Goal: Check status

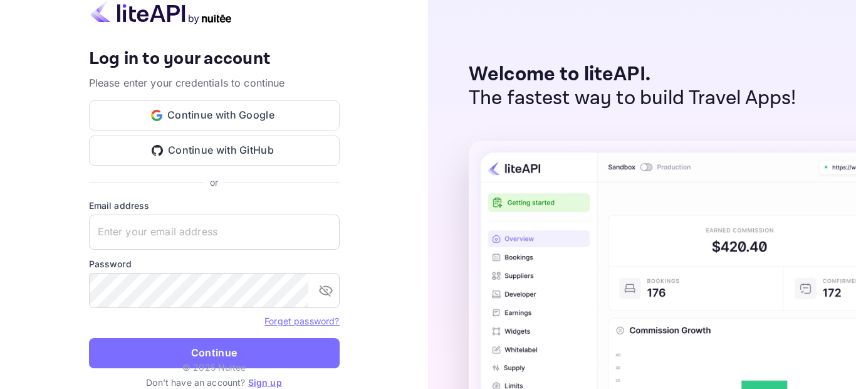
type input "adminpassword_support@yandex-team.ru"
click at [203, 348] on button "Continue" at bounding box center [214, 353] width 251 height 30
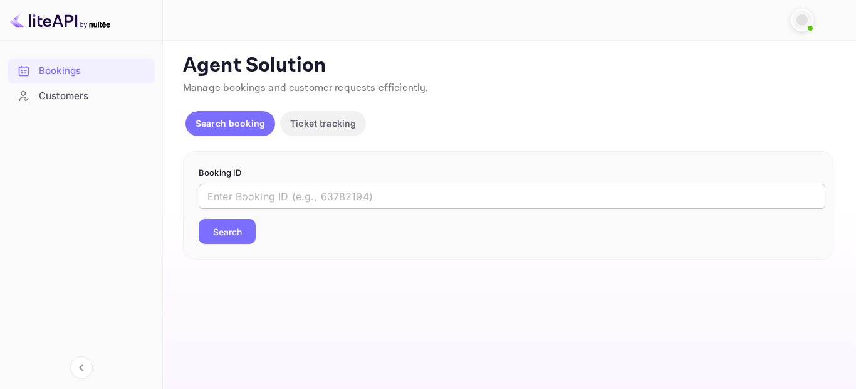
click at [402, 200] on input "text" at bounding box center [512, 196] width 627 height 25
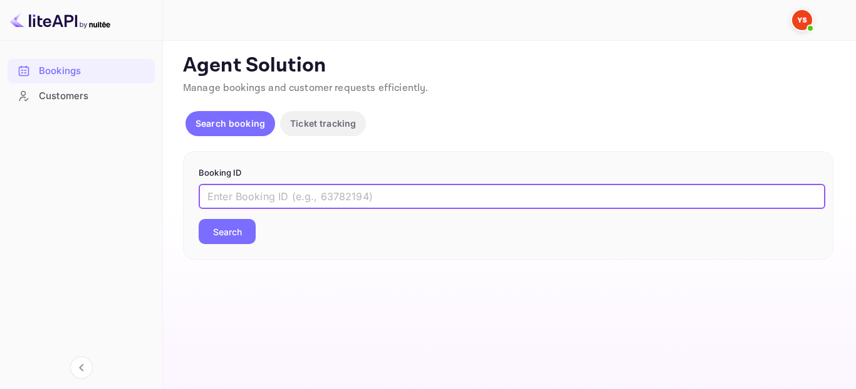
paste input "9092281"
type input "9092281"
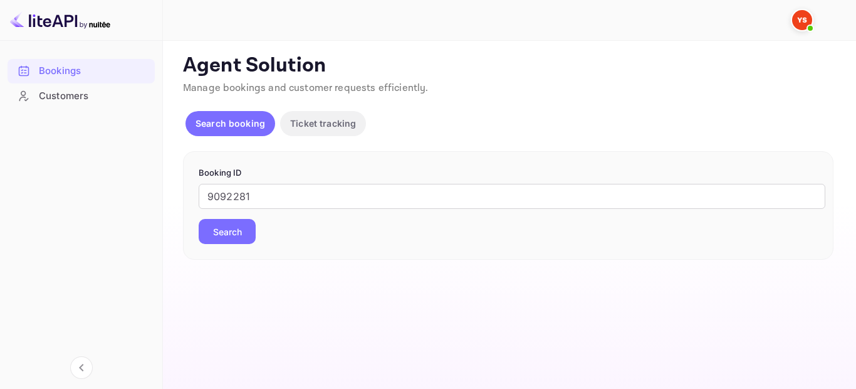
click at [237, 240] on button "Search" at bounding box center [227, 231] width 57 height 25
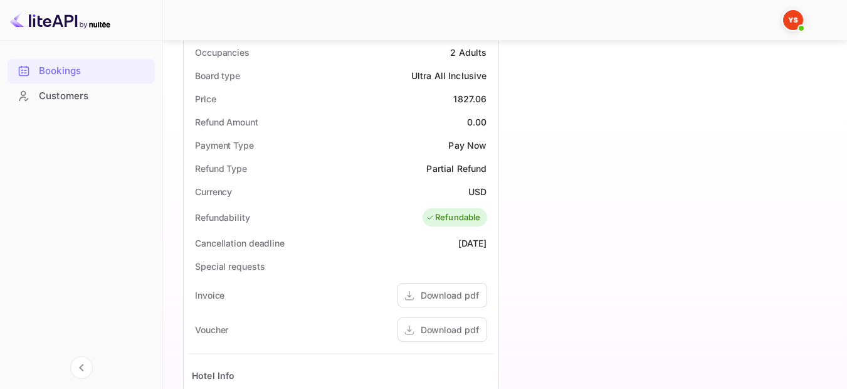
scroll to position [496, 0]
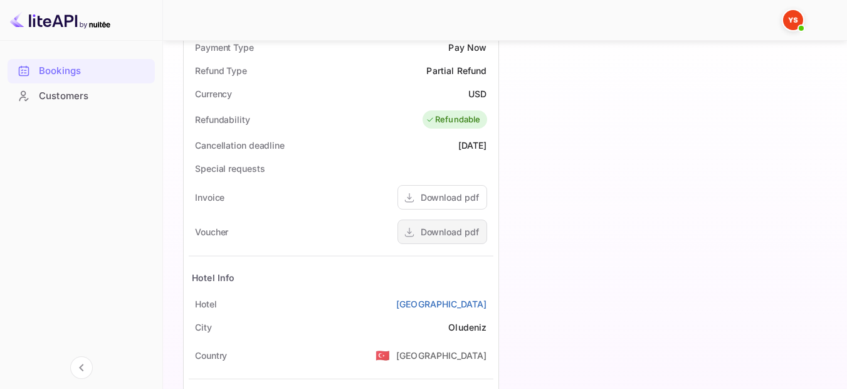
click at [478, 239] on div "Download pdf" at bounding box center [442, 231] width 90 height 24
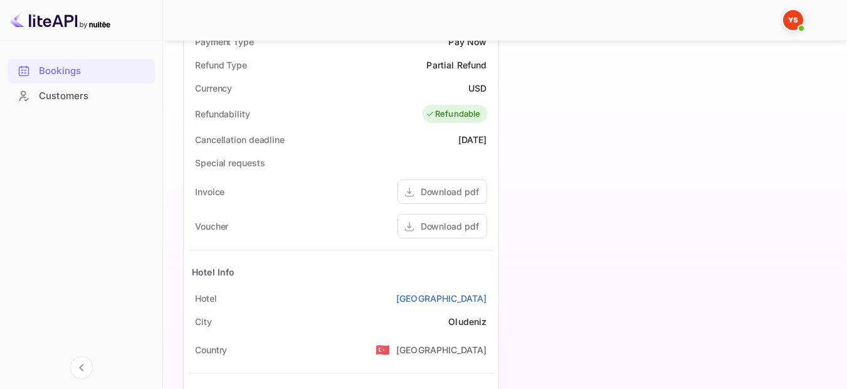
scroll to position [621, 0]
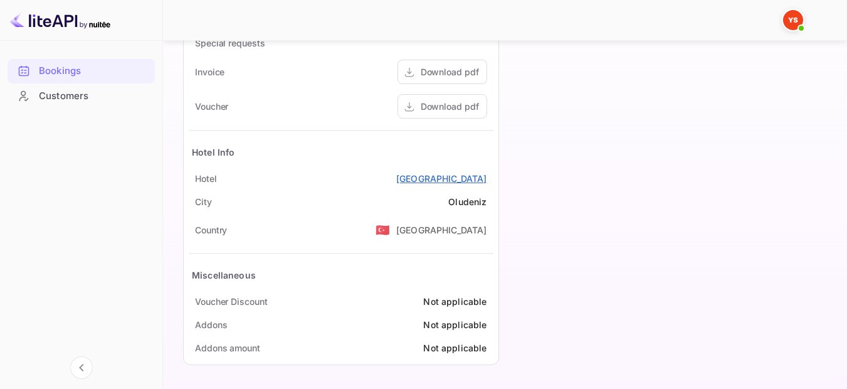
click at [451, 182] on link "Manaspark Deluxe Hotel" at bounding box center [441, 178] width 91 height 13
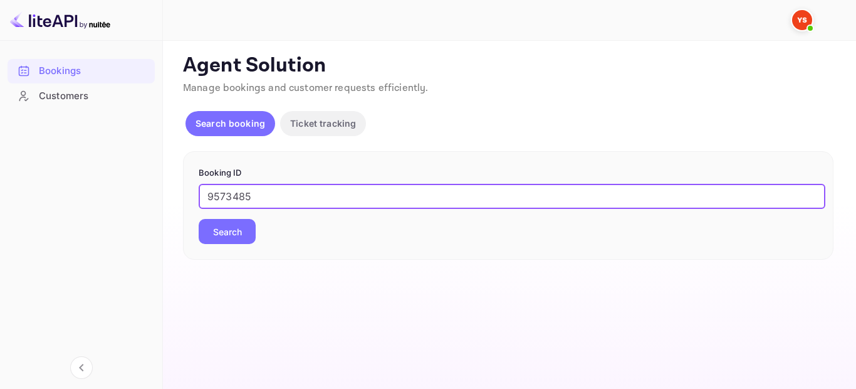
type input "9573485"
click at [204, 229] on button "Search" at bounding box center [227, 231] width 57 height 25
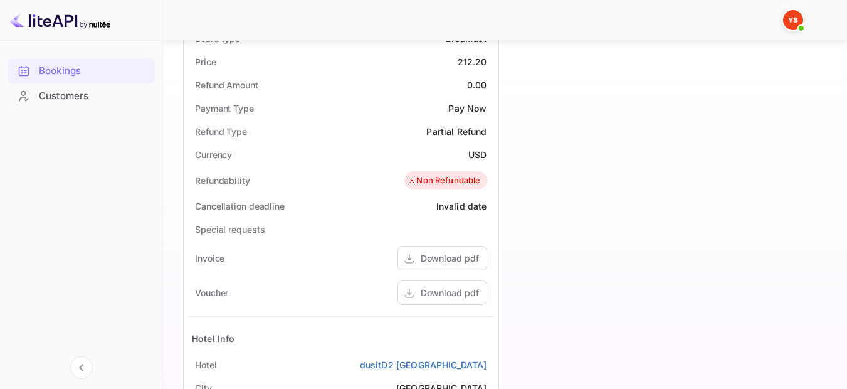
scroll to position [439, 0]
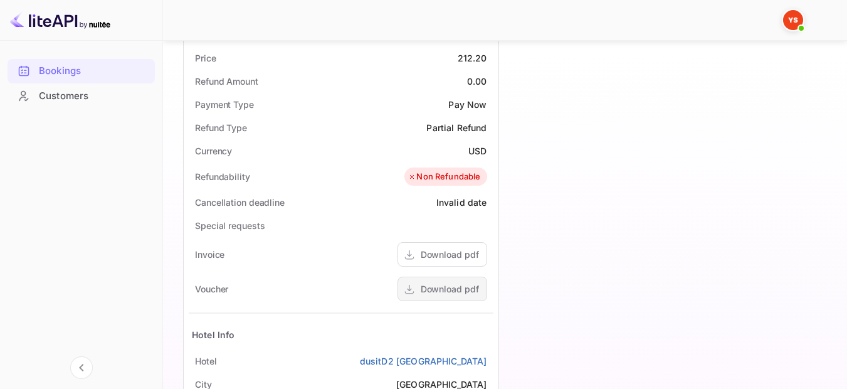
click at [465, 293] on div "Download pdf" at bounding box center [450, 288] width 58 height 13
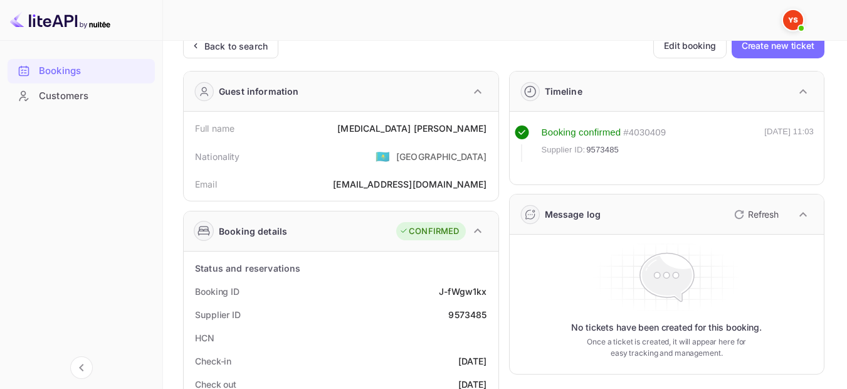
scroll to position [0, 0]
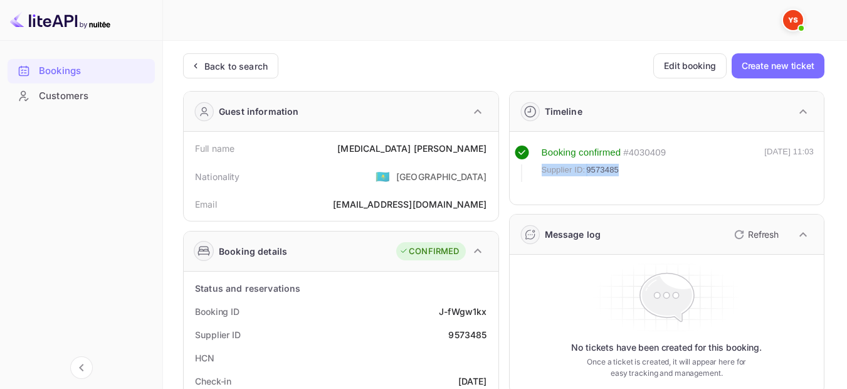
drag, startPoint x: 624, startPoint y: 167, endPoint x: 542, endPoint y: 174, distance: 82.4
click at [542, 174] on div "Supplier ID: 9573485" at bounding box center [604, 170] width 125 height 13
copy div "Supplier ID: 9573485"
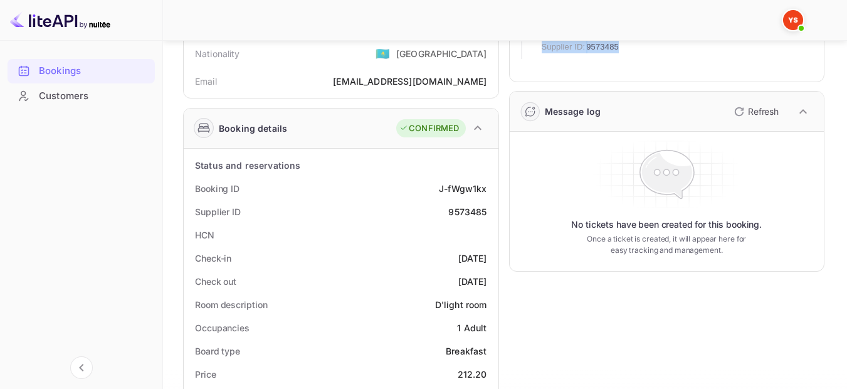
scroll to position [125, 0]
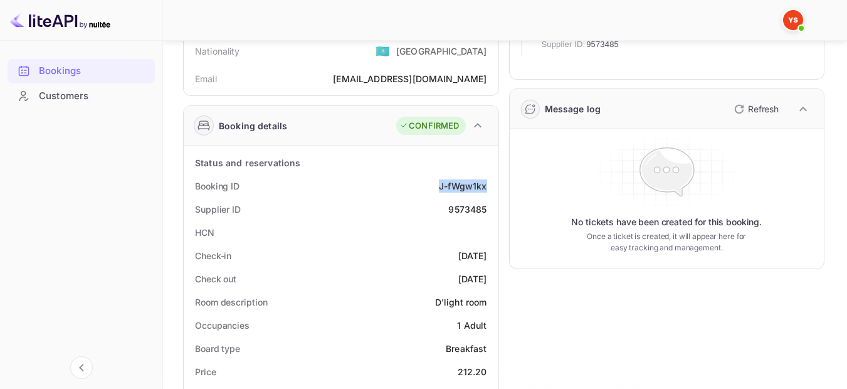
drag, startPoint x: 492, startPoint y: 183, endPoint x: 436, endPoint y: 184, distance: 55.8
click at [436, 184] on div "Booking ID J-fWgw1kx" at bounding box center [341, 185] width 305 height 23
copy div "J-fWgw1kx"
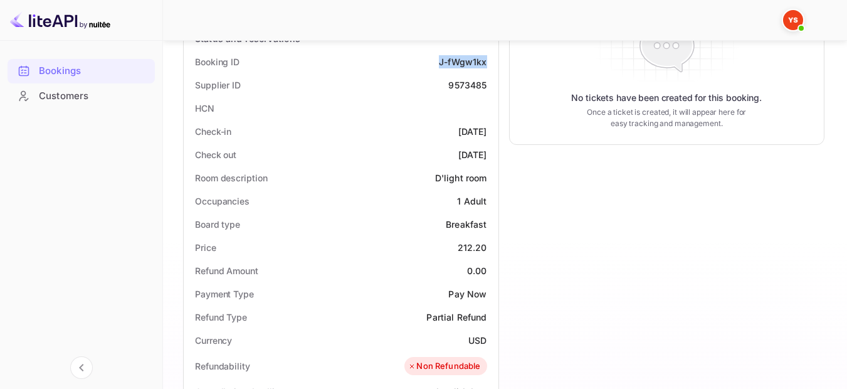
scroll to position [245, 0]
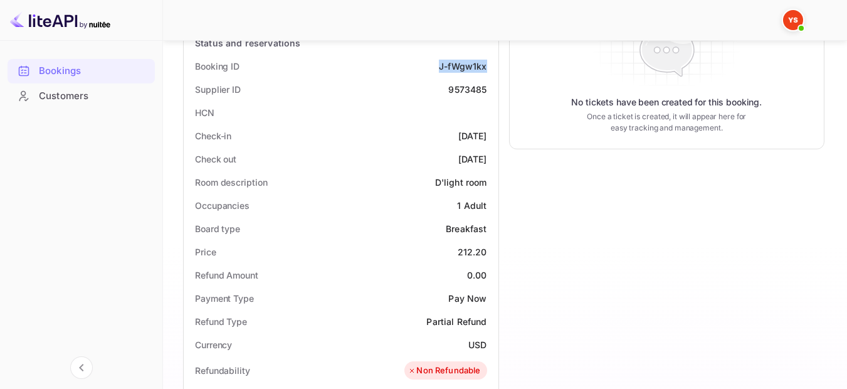
drag, startPoint x: 490, startPoint y: 134, endPoint x: 436, endPoint y: 137, distance: 53.4
click at [436, 137] on div "Check-in [DATE]" at bounding box center [341, 135] width 305 height 23
copy div "[DATE]"
drag, startPoint x: 489, startPoint y: 160, endPoint x: 433, endPoint y: 160, distance: 55.8
click at [433, 160] on div "Check out [DATE]" at bounding box center [341, 158] width 305 height 23
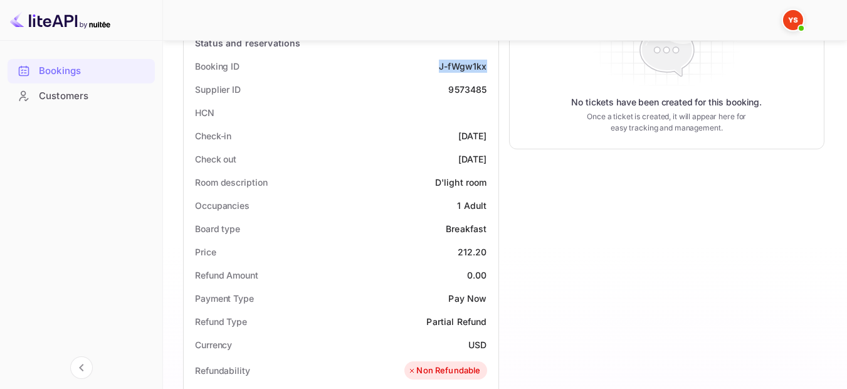
copy div "[DATE]"
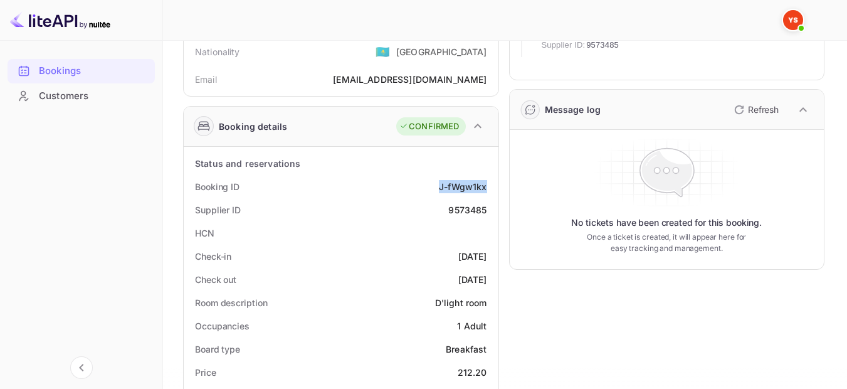
scroll to position [0, 0]
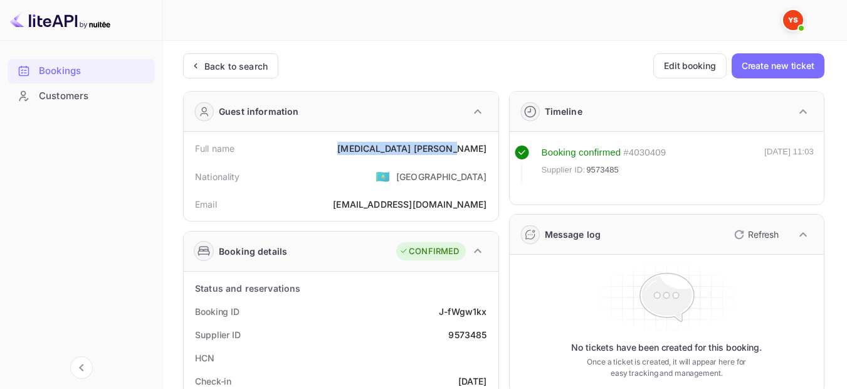
drag, startPoint x: 414, startPoint y: 147, endPoint x: 486, endPoint y: 145, distance: 72.1
click at [486, 145] on div "Full name [MEDICAL_DATA][PERSON_NAME]" at bounding box center [341, 148] width 305 height 23
copy div "[MEDICAL_DATA][PERSON_NAME]"
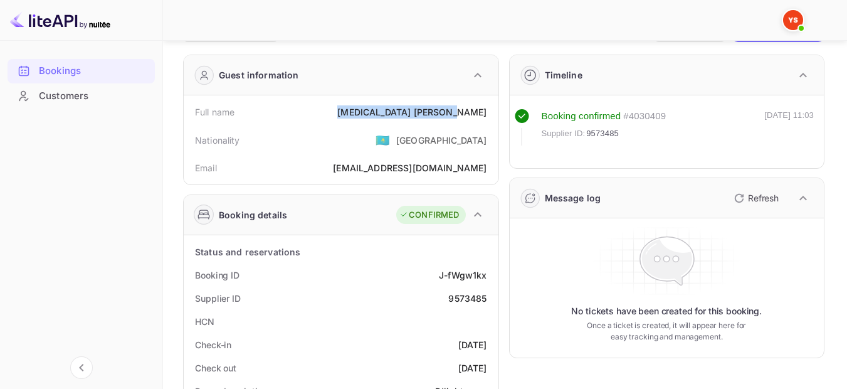
scroll to position [63, 0]
